Goal: Task Accomplishment & Management: Manage account settings

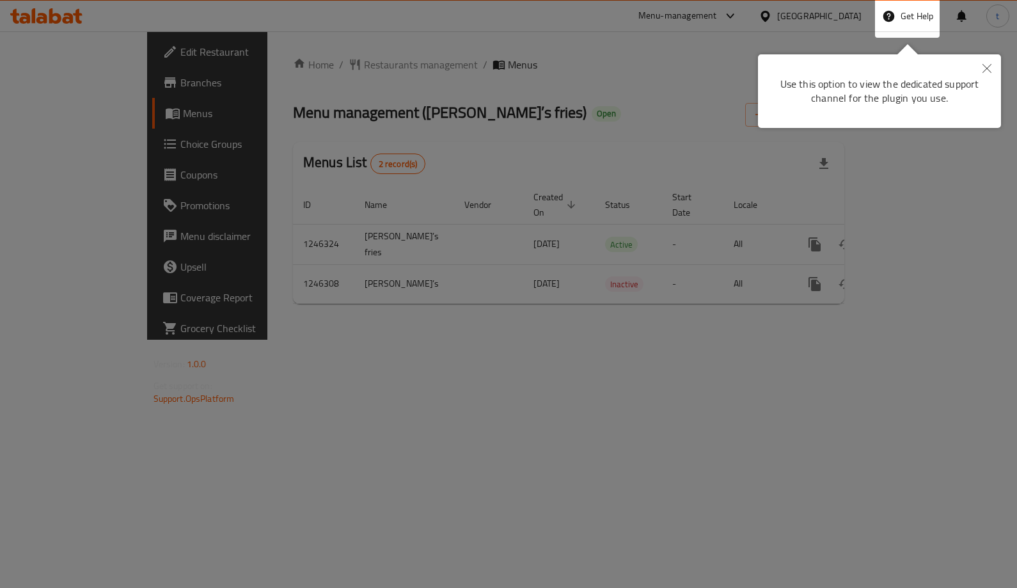
click at [379, 140] on div at bounding box center [508, 294] width 1017 height 588
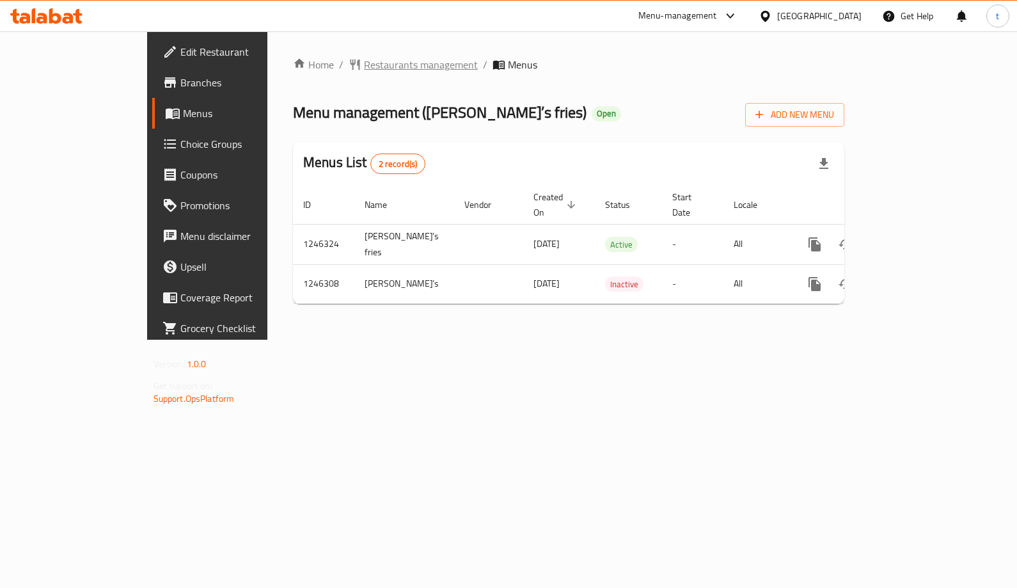
click at [364, 72] on span "Restaurants management" at bounding box center [421, 64] width 114 height 15
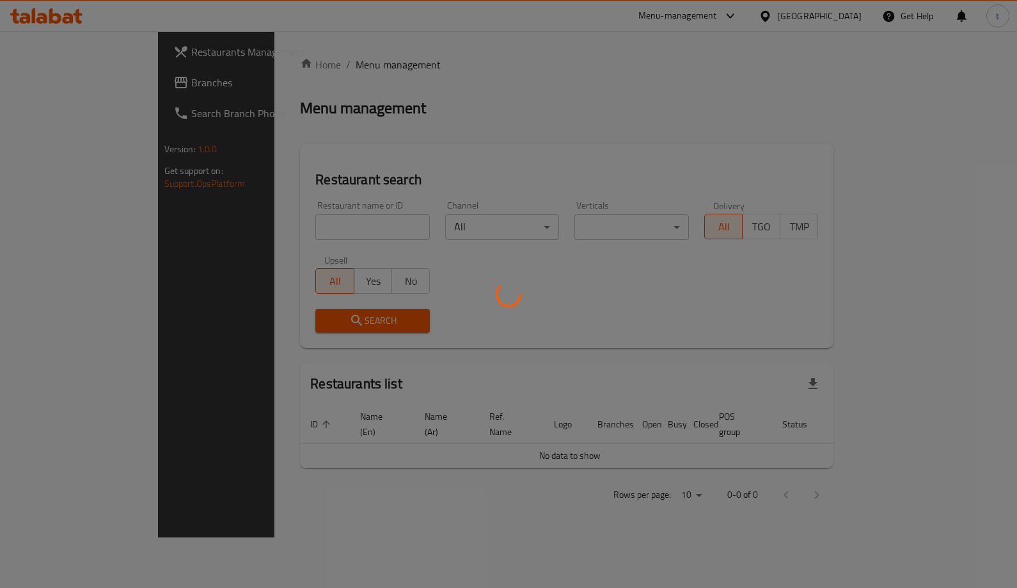
click at [60, 97] on div at bounding box center [508, 294] width 1017 height 588
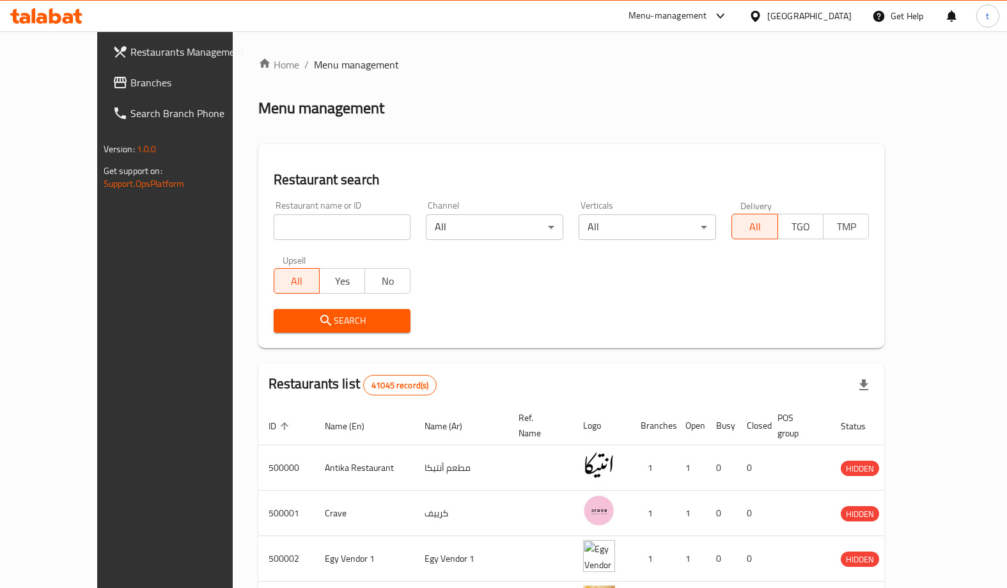
click at [97, 89] on div "Restaurants Management Branches Search Branch Phone Version: 1.0.0 Get support …" at bounding box center [503, 489] width 813 height 916
click at [130, 89] on span "Branches" at bounding box center [192, 82] width 125 height 15
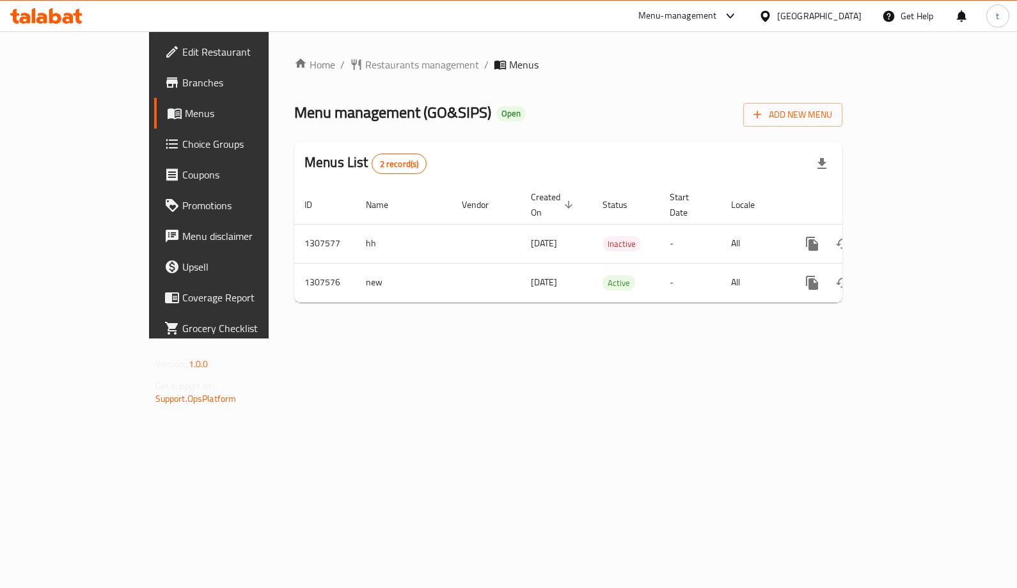
click at [182, 150] on span "Choice Groups" at bounding box center [245, 143] width 127 height 15
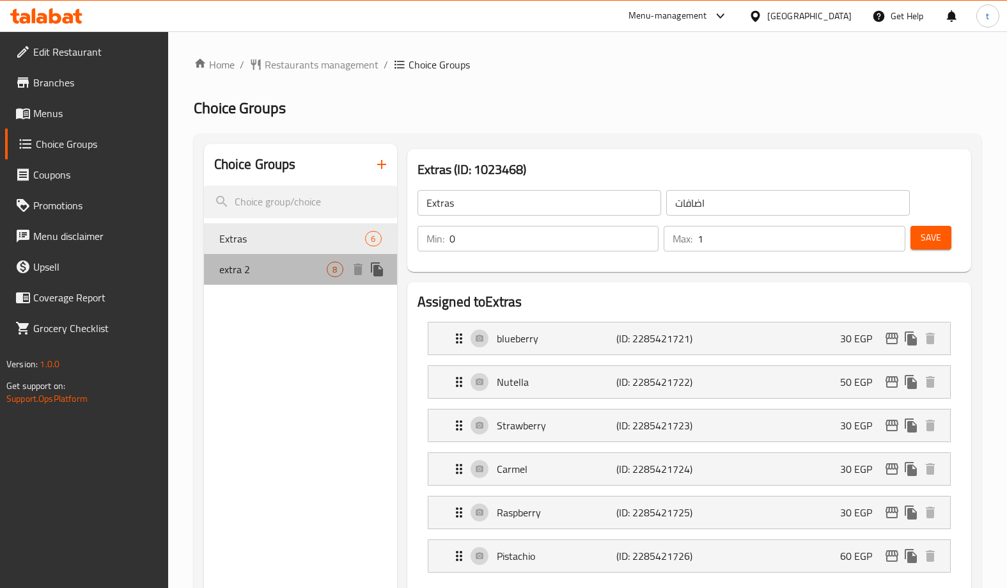
click at [297, 271] on span "extra 2" at bounding box center [273, 268] width 108 height 15
type input "extra 2"
type input "اكسترا ٢"
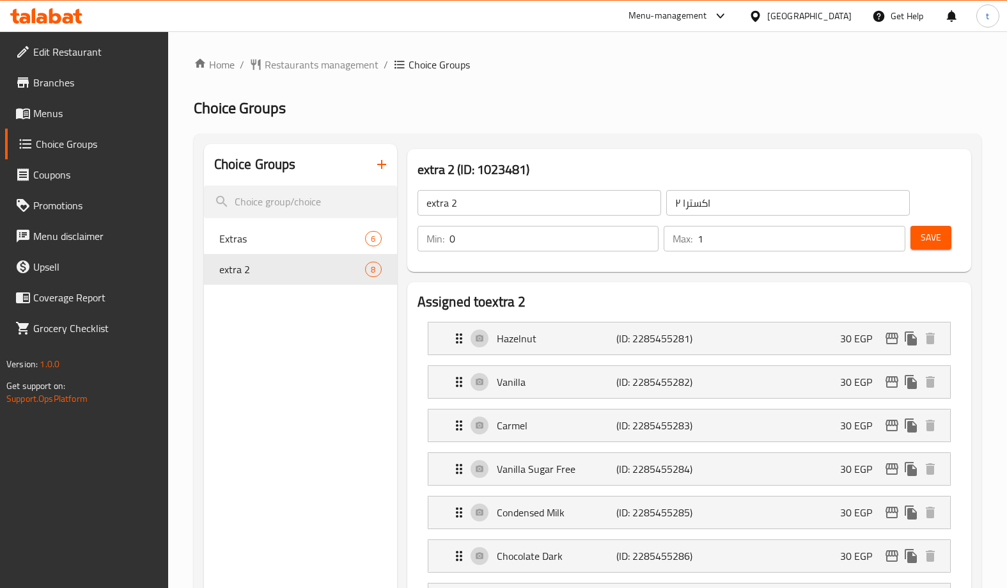
click at [679, 98] on h2 "Choice Groups" at bounding box center [588, 108] width 788 height 20
drag, startPoint x: 254, startPoint y: 81, endPoint x: 279, endPoint y: 73, distance: 26.1
click at [325, 67] on span "Restaurants management" at bounding box center [322, 64] width 114 height 15
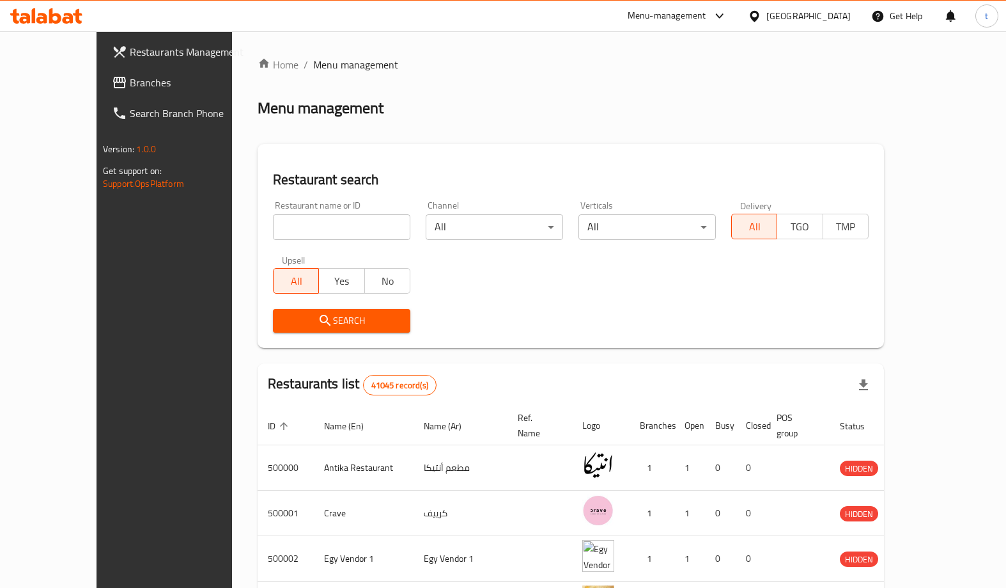
click at [112, 88] on icon at bounding box center [119, 82] width 15 height 15
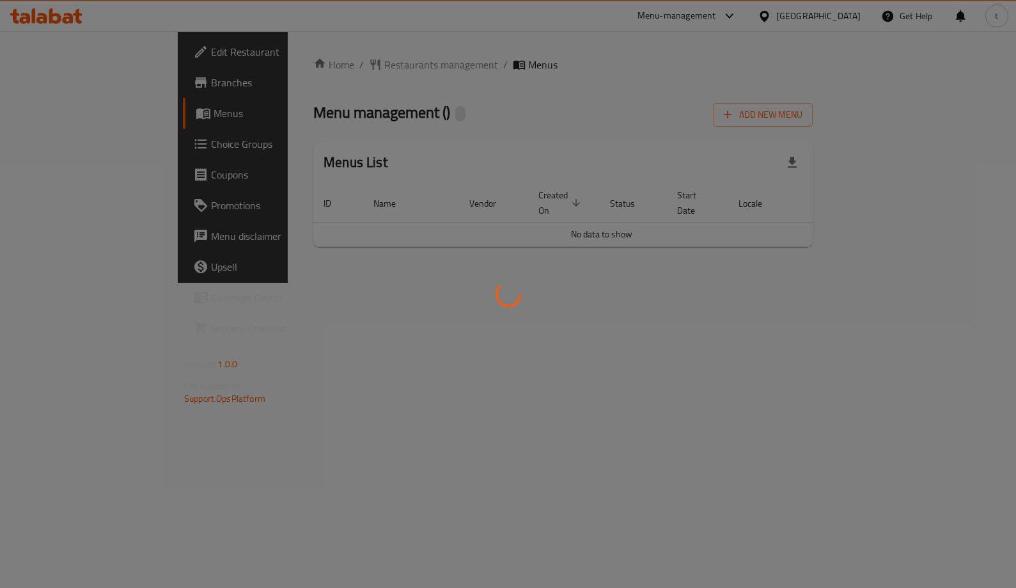
click at [51, 149] on div at bounding box center [508, 294] width 1016 height 588
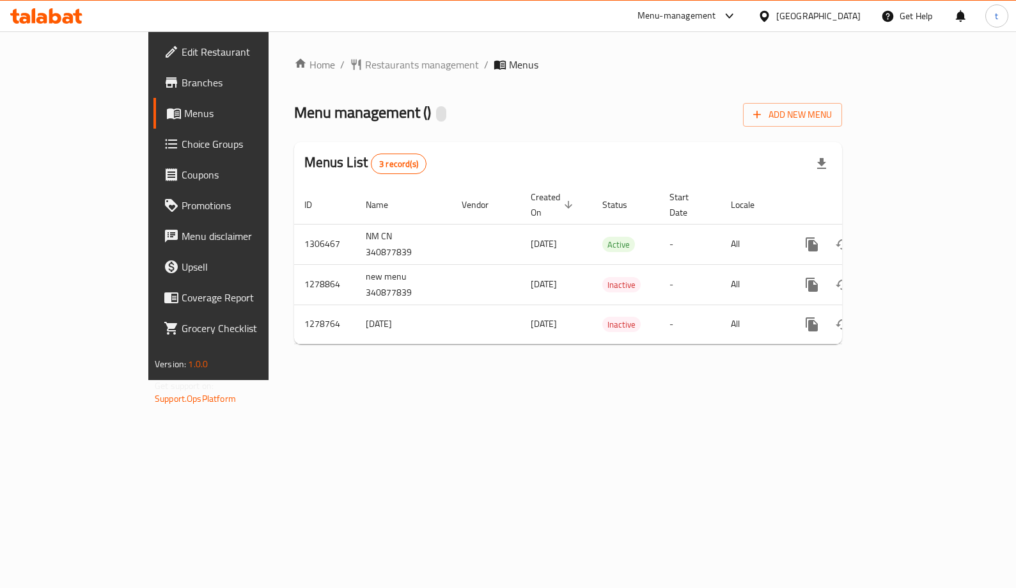
click at [182, 141] on span "Choice Groups" at bounding box center [245, 143] width 126 height 15
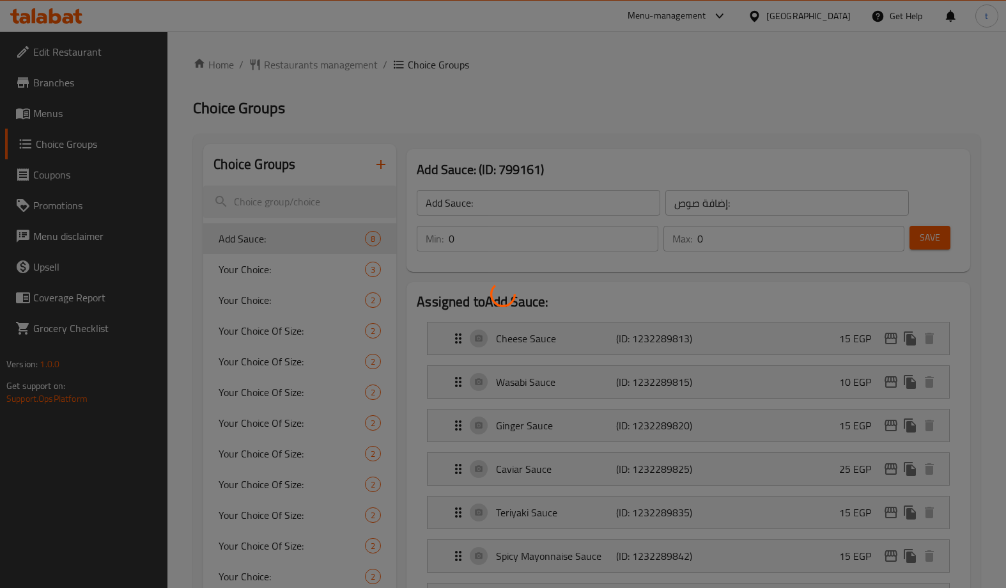
click at [506, 119] on div at bounding box center [503, 294] width 1006 height 588
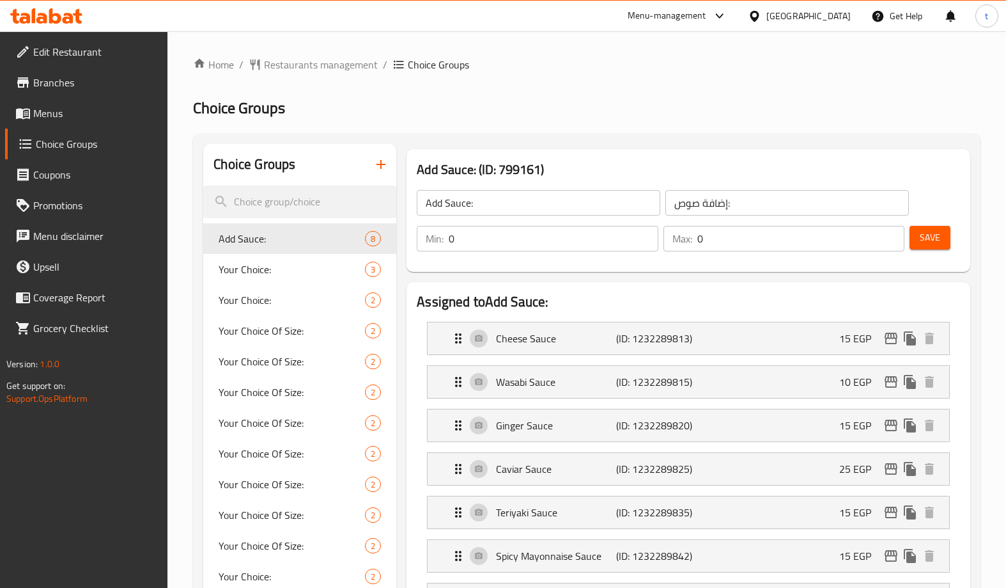
click at [749, 70] on ol "Home / Restaurants management / Choice Groups" at bounding box center [587, 64] width 788 height 15
click at [338, 66] on span "Restaurants management" at bounding box center [321, 64] width 114 height 15
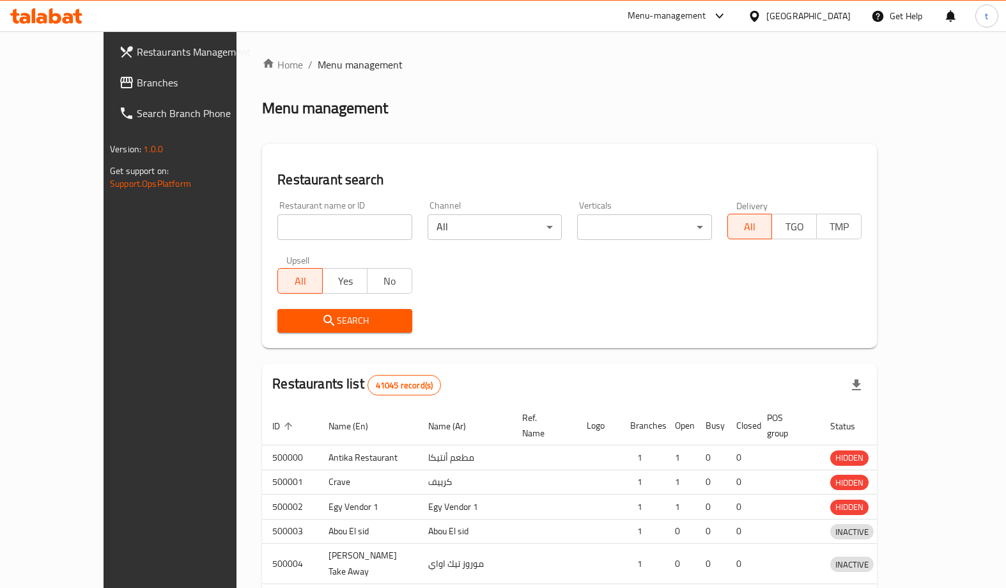
click at [63, 86] on div at bounding box center [503, 294] width 1006 height 588
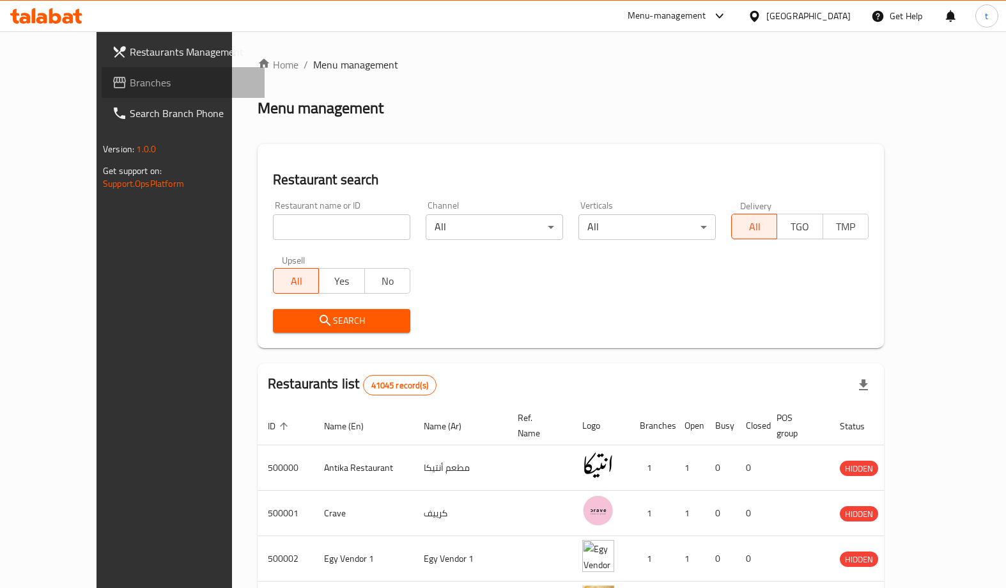
click at [130, 86] on span "Branches" at bounding box center [192, 82] width 125 height 15
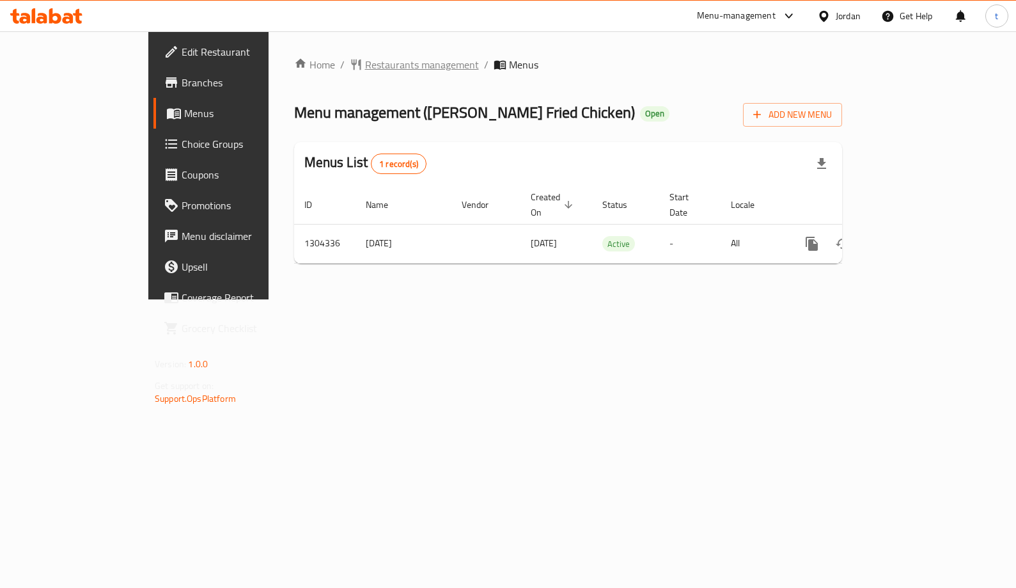
click at [365, 69] on span "Restaurants management" at bounding box center [422, 64] width 114 height 15
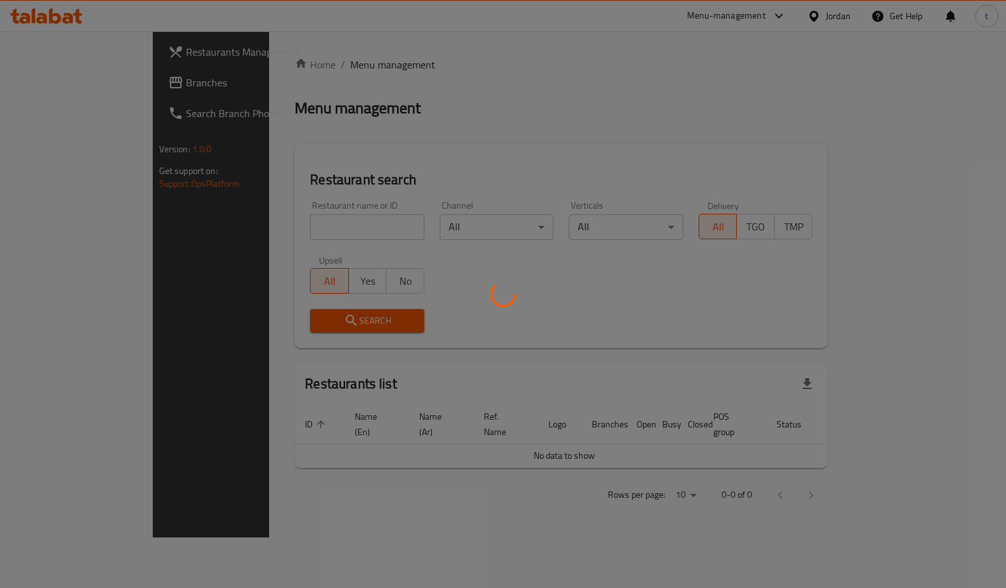
click at [106, 78] on div at bounding box center [503, 294] width 1006 height 588
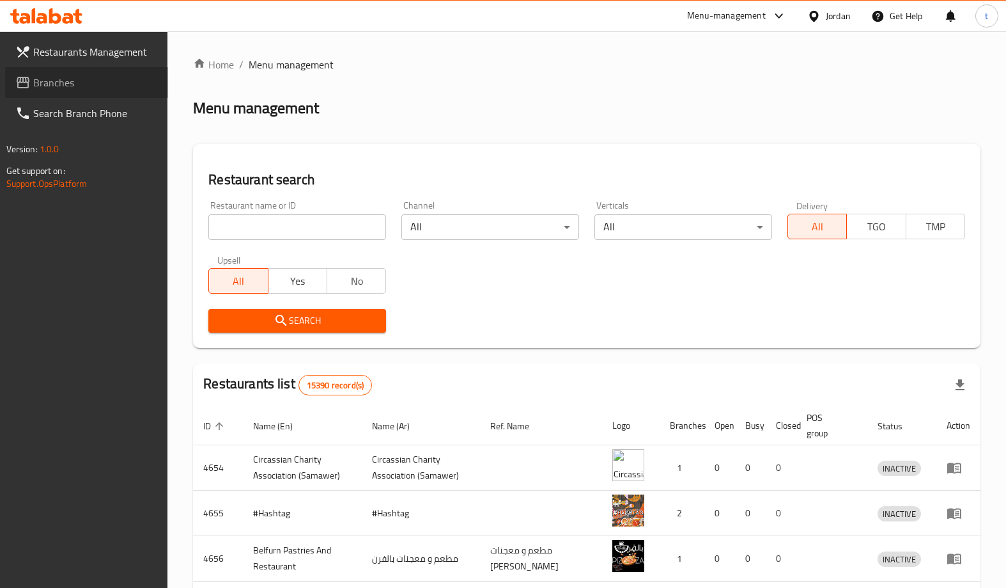
click at [40, 82] on span "Branches" at bounding box center [95, 82] width 125 height 15
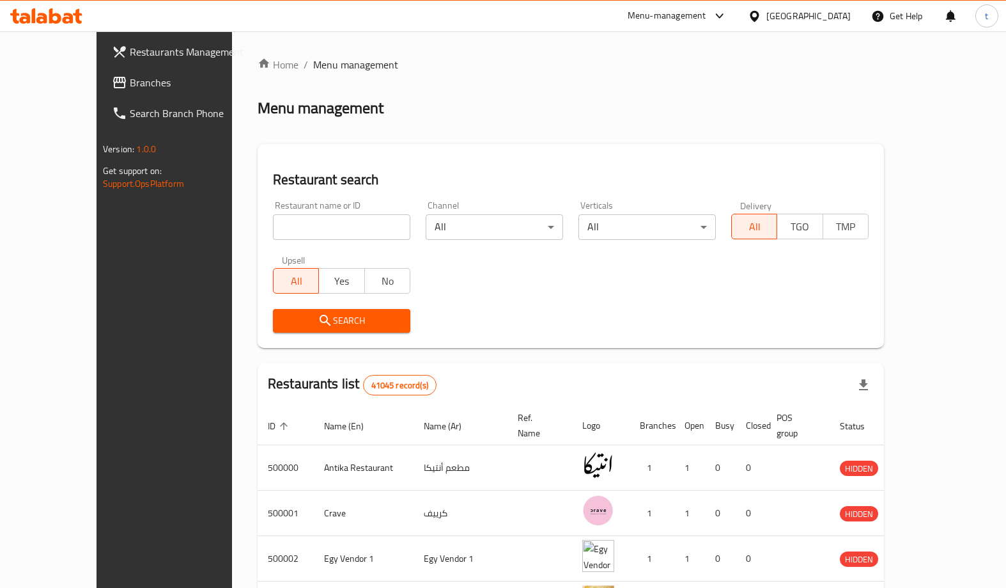
click at [130, 83] on span "Branches" at bounding box center [192, 82] width 125 height 15
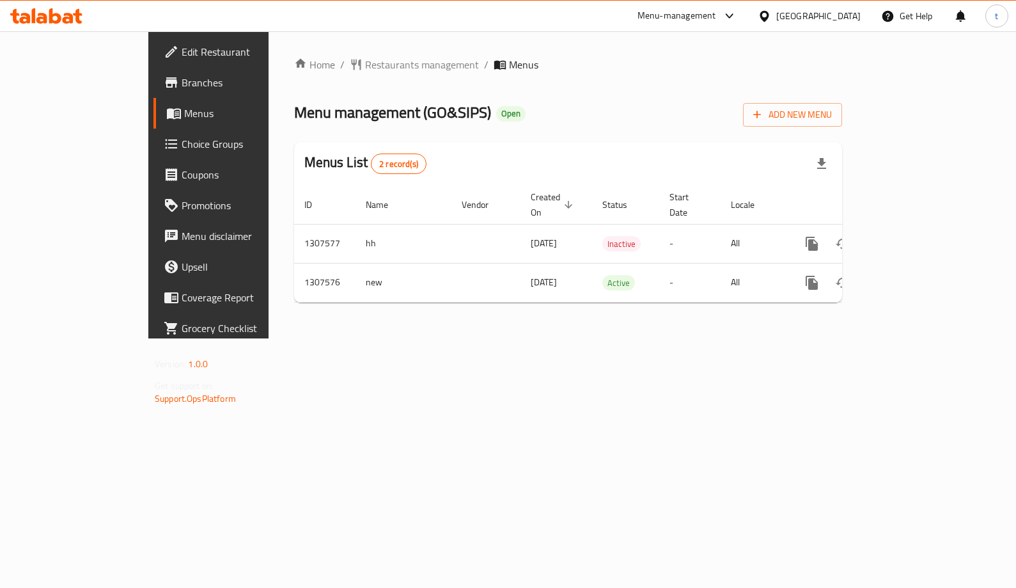
click at [182, 140] on span "Choice Groups" at bounding box center [245, 143] width 126 height 15
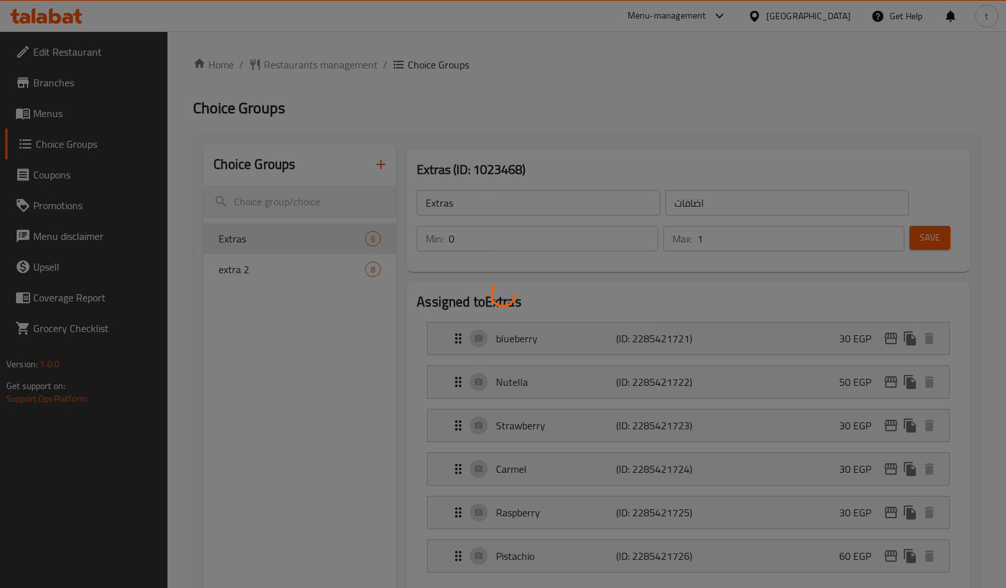
click at [552, 111] on div at bounding box center [503, 294] width 1006 height 588
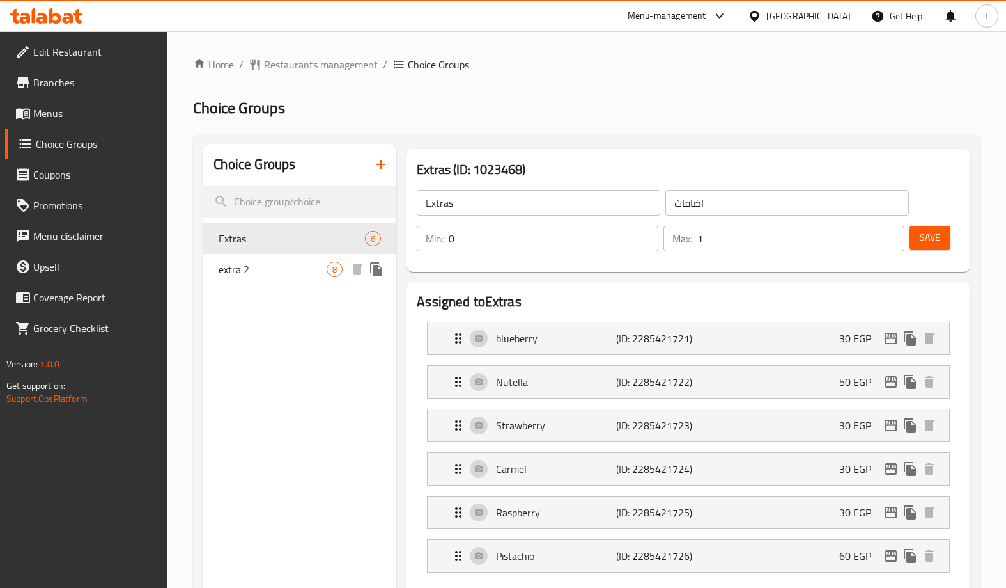
click at [285, 276] on span "extra 2" at bounding box center [273, 268] width 108 height 15
type input "extra 2"
type input "اكسترا ٢"
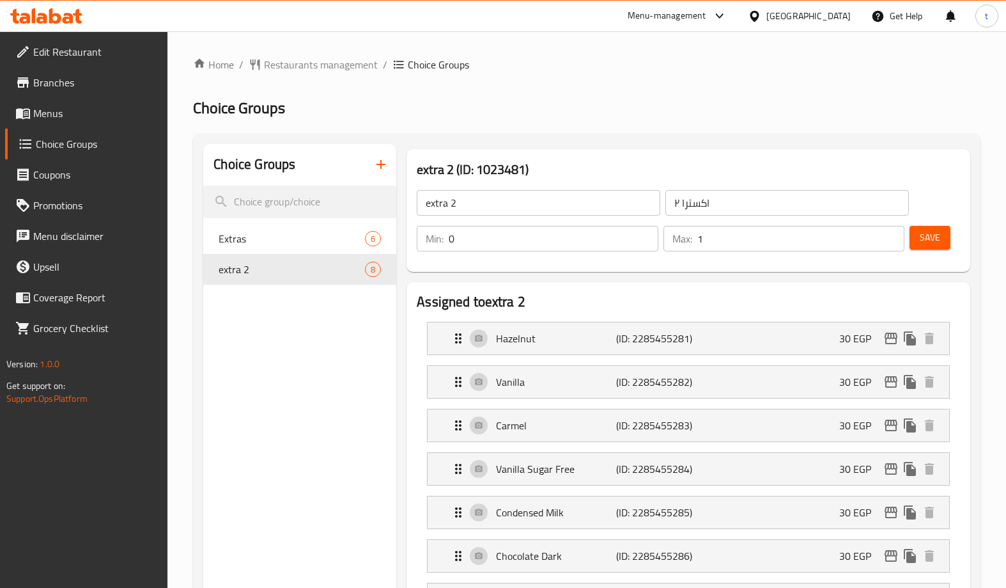
click at [561, 116] on h2 "Choice Groups" at bounding box center [587, 108] width 788 height 20
